Goal: Check status: Check status

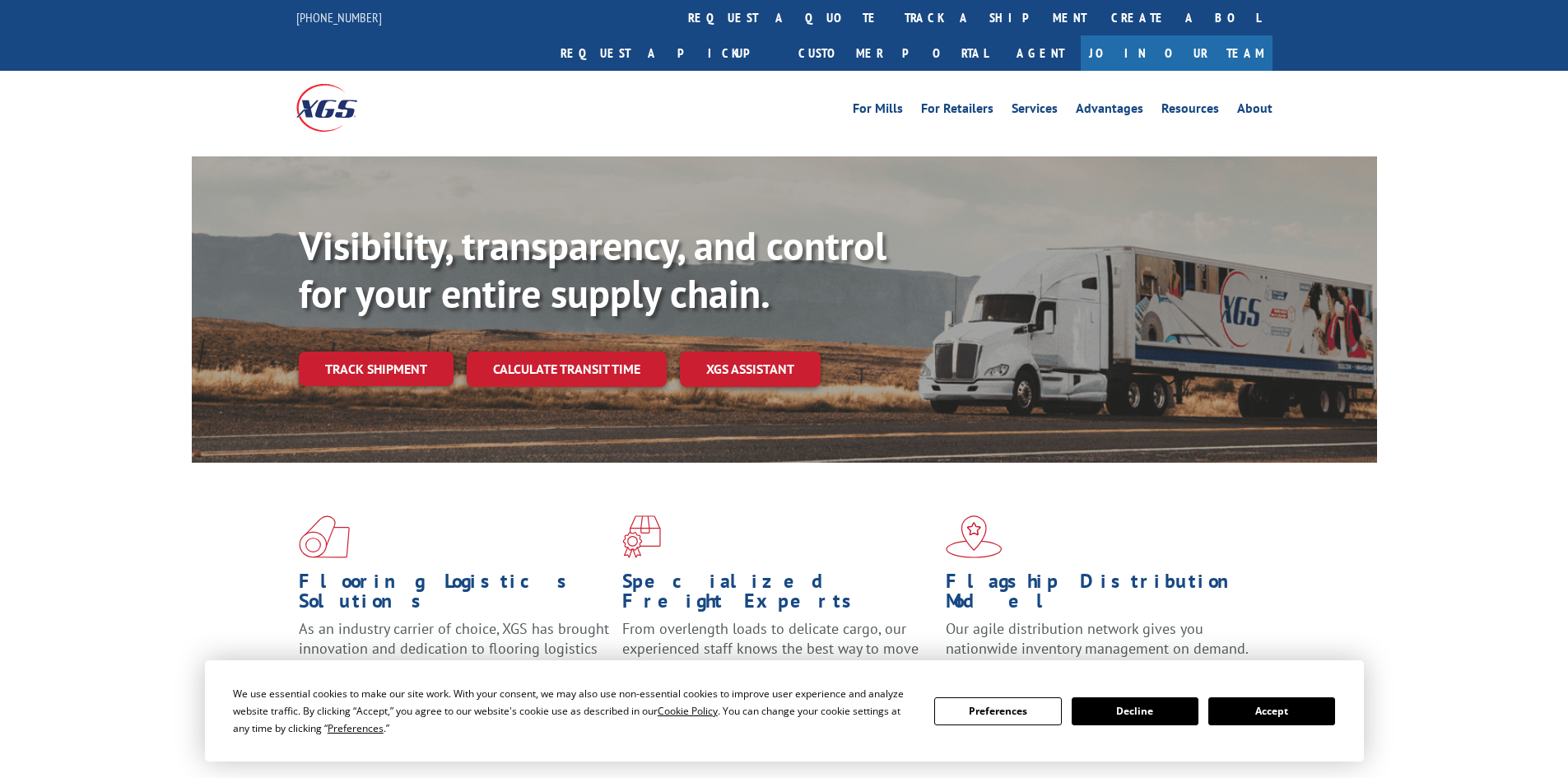
click at [392, 365] on div "Visibility, transparency, and control for your entire supply chain. Track shipm…" at bounding box center [837, 337] width 1078 height 230
click at [380, 352] on link "Track shipment" at bounding box center [376, 369] width 155 height 35
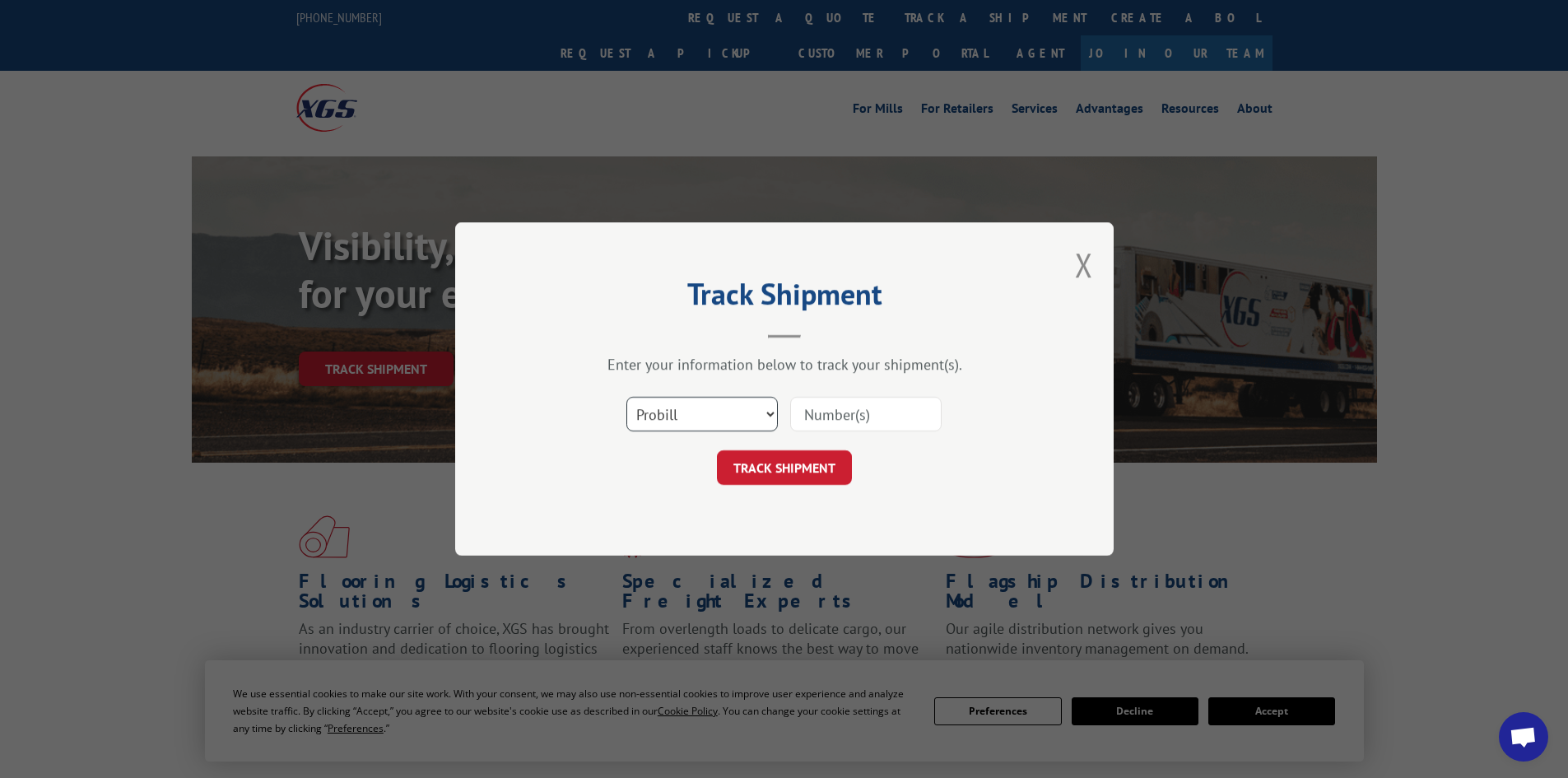
click at [676, 410] on select "Select category... Probill BOL PO" at bounding box center [702, 414] width 151 height 35
select select "po"
click at [627, 397] on select "Select category... Probill BOL PO" at bounding box center [702, 414] width 151 height 35
drag, startPoint x: 782, startPoint y: 435, endPoint x: 789, endPoint y: 431, distance: 8.1
click at [789, 431] on div "Select category... Probill BOL PO" at bounding box center [785, 414] width 494 height 54
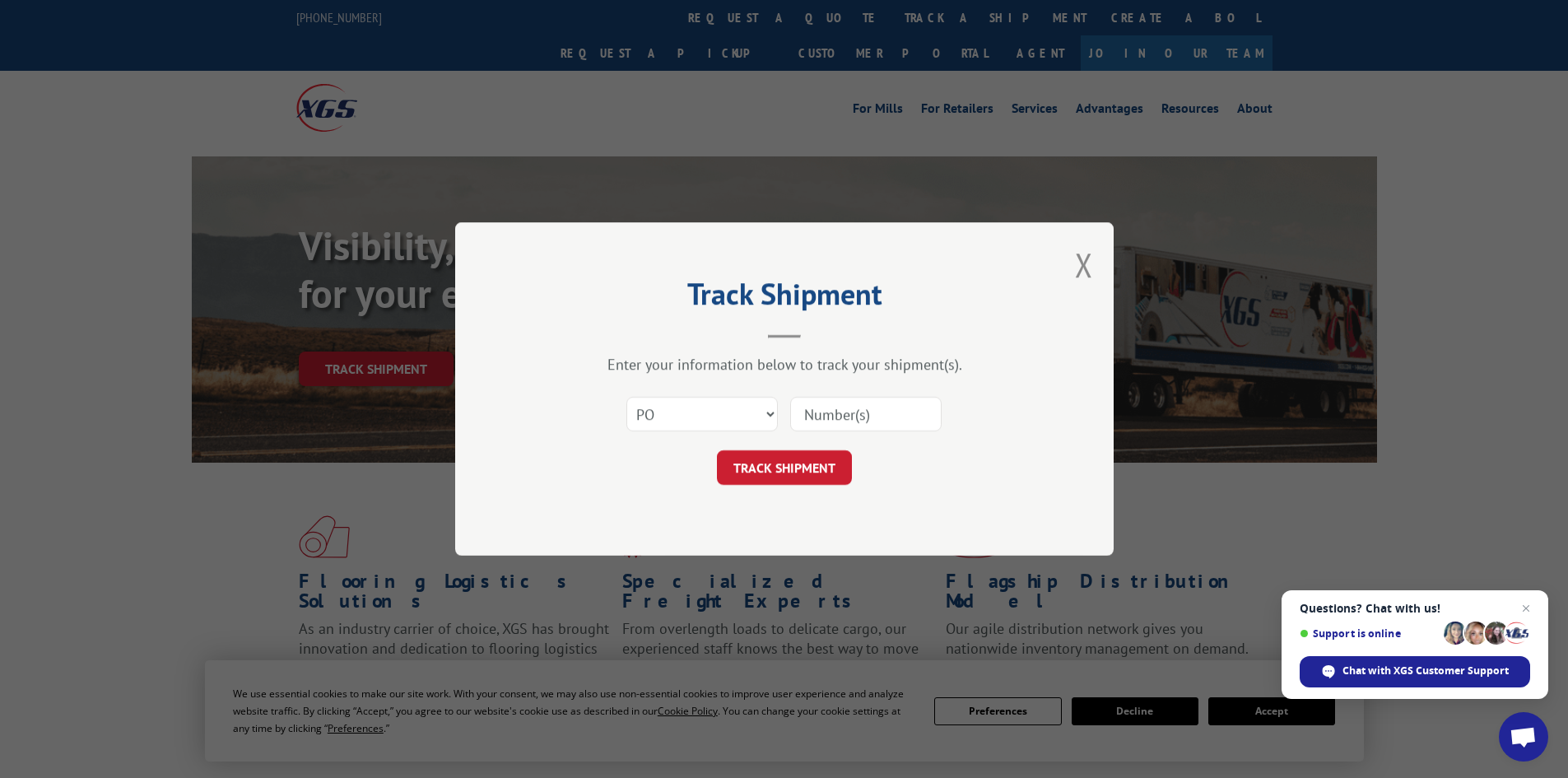
drag, startPoint x: 826, startPoint y: 419, endPoint x: 828, endPoint y: 434, distance: 15.1
click at [828, 419] on input at bounding box center [866, 414] width 151 height 35
paste input "24500622"
type input "24500622"
click at [822, 466] on button "TRACK SHIPMENT" at bounding box center [784, 467] width 135 height 35
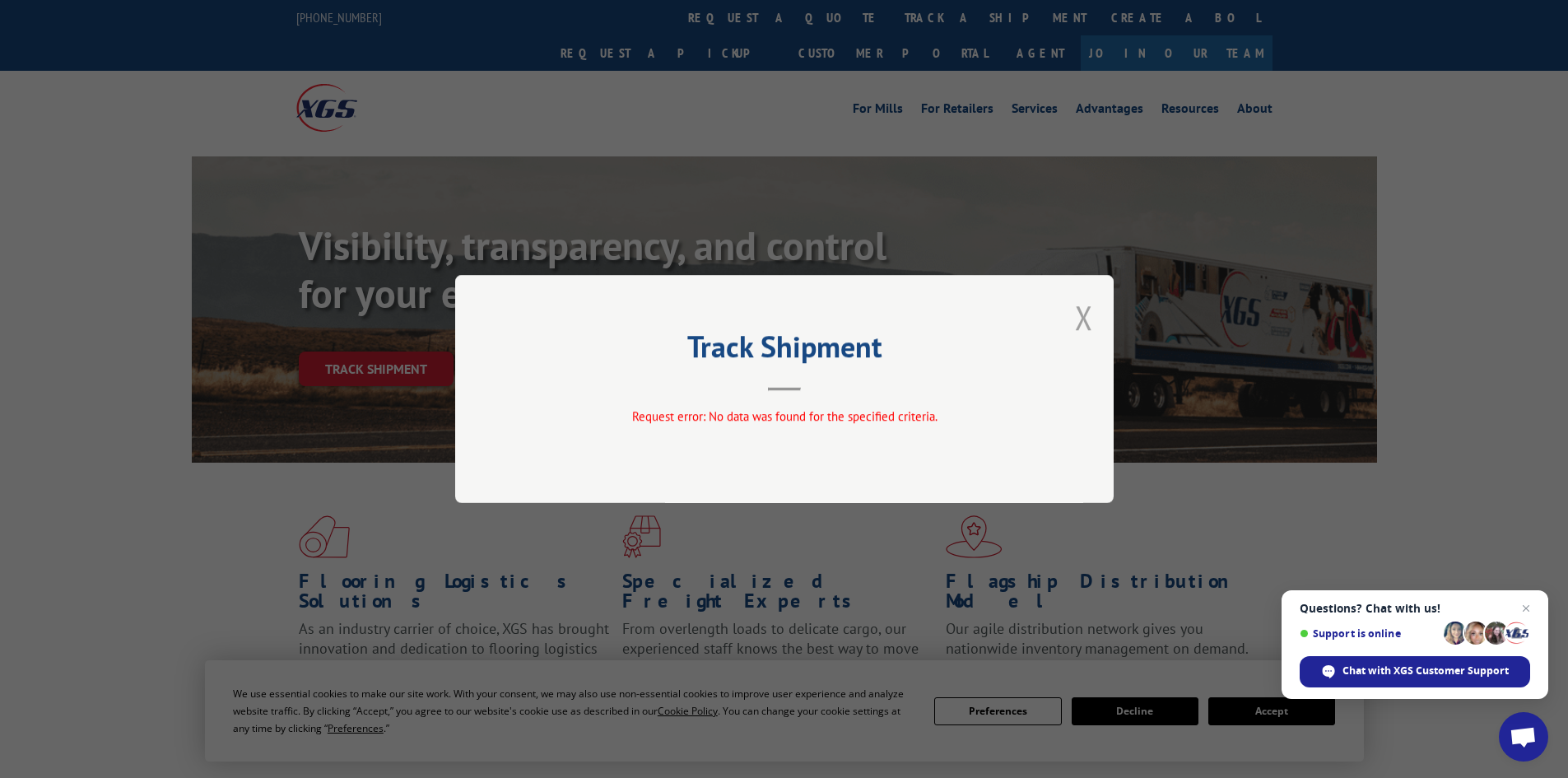
click at [1089, 321] on button "Close modal" at bounding box center [1084, 318] width 18 height 44
